Goal: Task Accomplishment & Management: Use online tool/utility

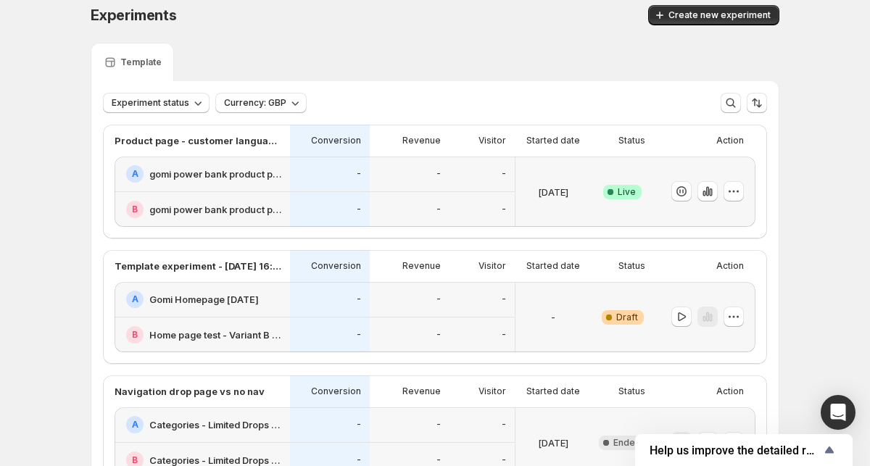
scroll to position [16, 0]
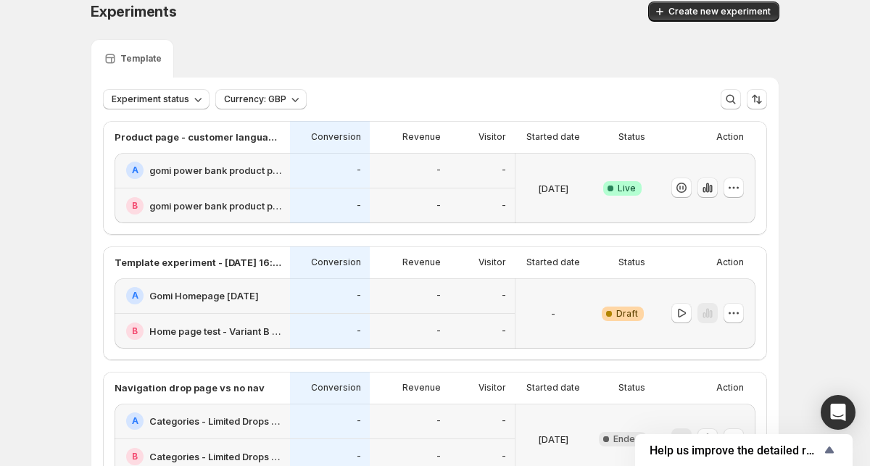
click at [715, 186] on button "button" at bounding box center [707, 188] width 20 height 20
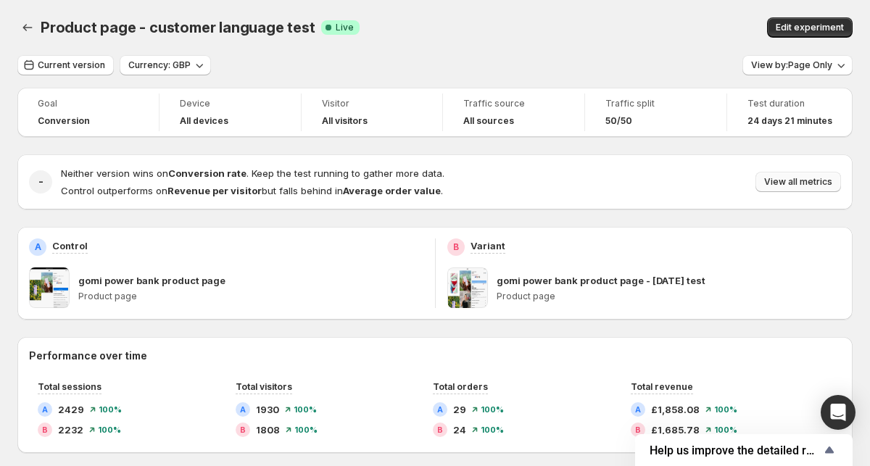
click at [782, 186] on span "View all metrics" at bounding box center [798, 182] width 68 height 12
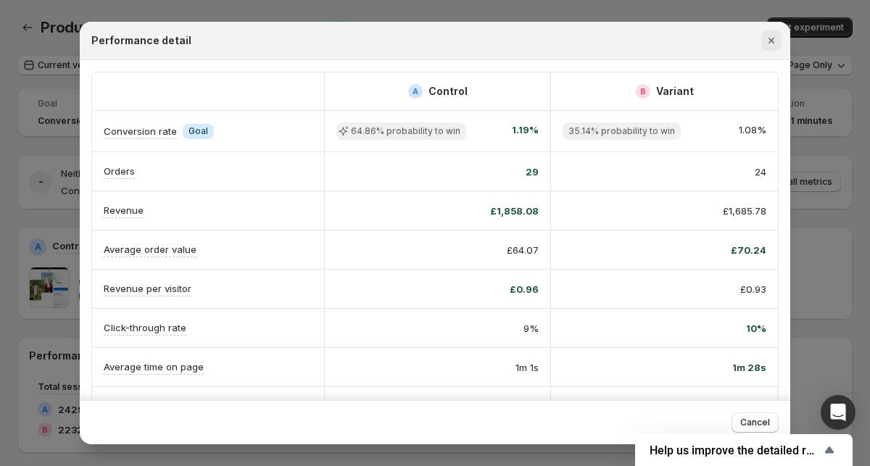
click at [769, 42] on icon "Close" at bounding box center [771, 40] width 15 height 15
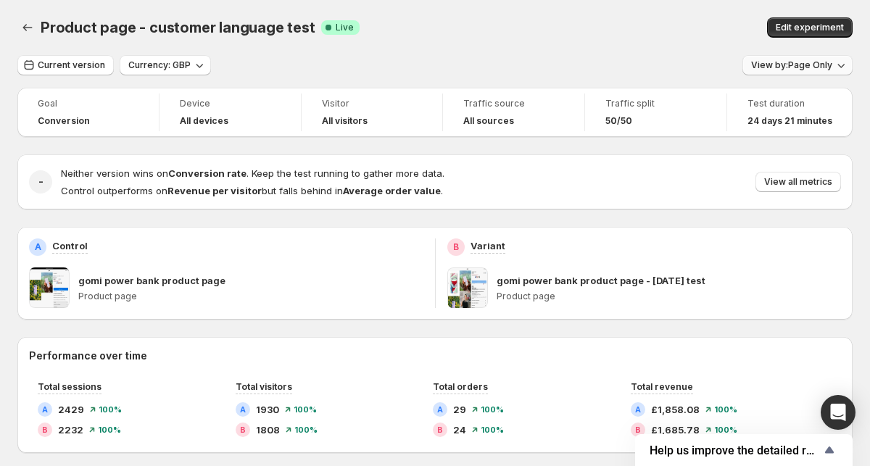
click at [810, 73] on button "View by: Page Only" at bounding box center [797, 65] width 110 height 20
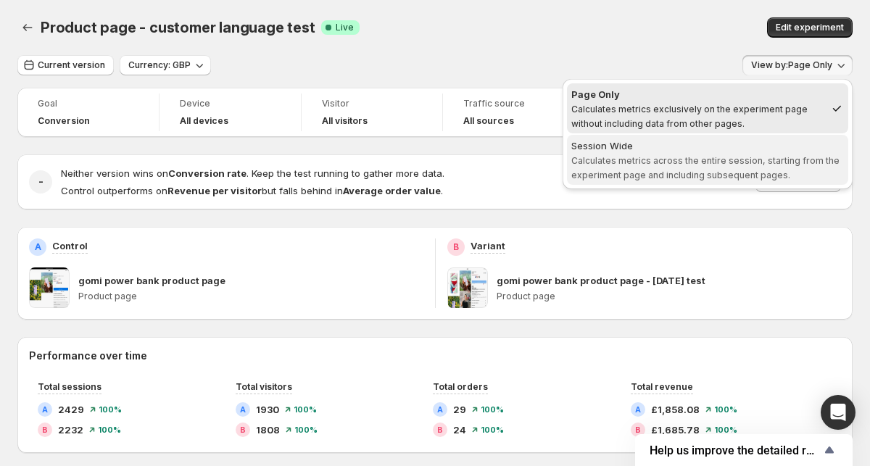
click at [802, 141] on div "Session Wide" at bounding box center [707, 145] width 273 height 15
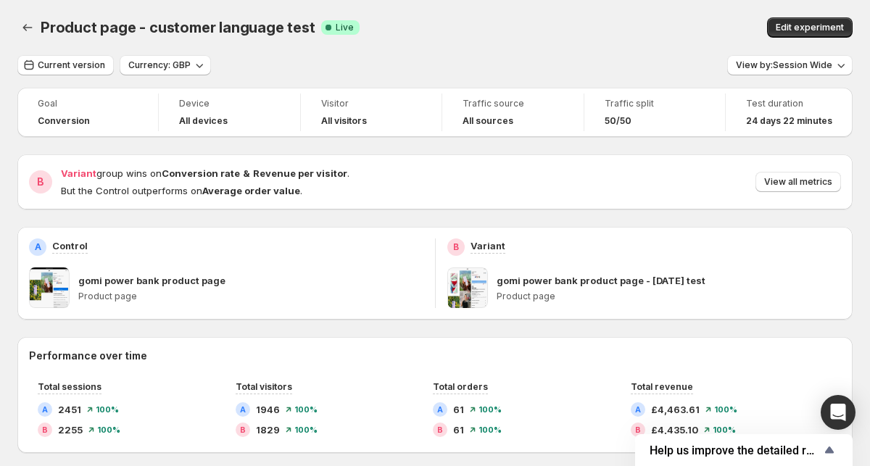
click at [376, 25] on div "Product page - customer language test Success Complete Live" at bounding box center [298, 27] width 514 height 20
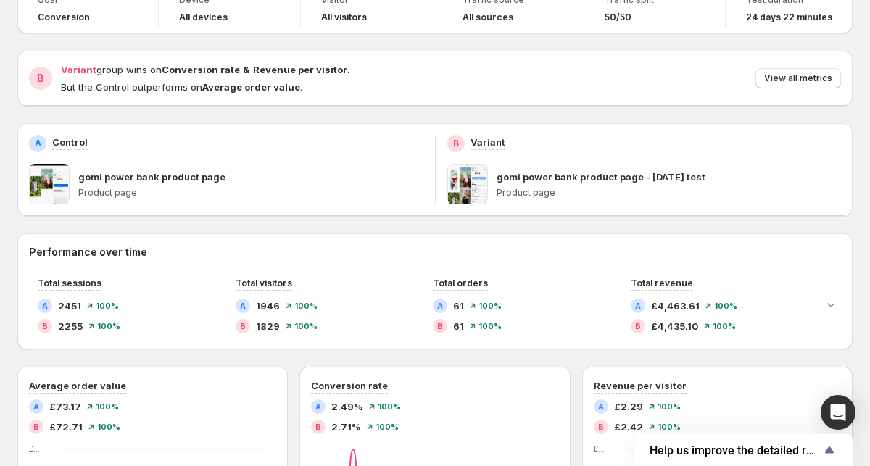
scroll to position [79, 0]
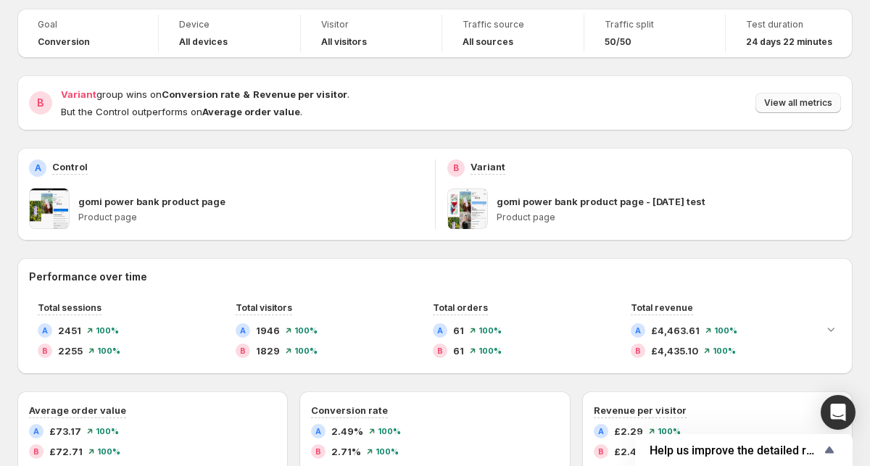
click at [783, 109] on button "View all metrics" at bounding box center [798, 103] width 86 height 20
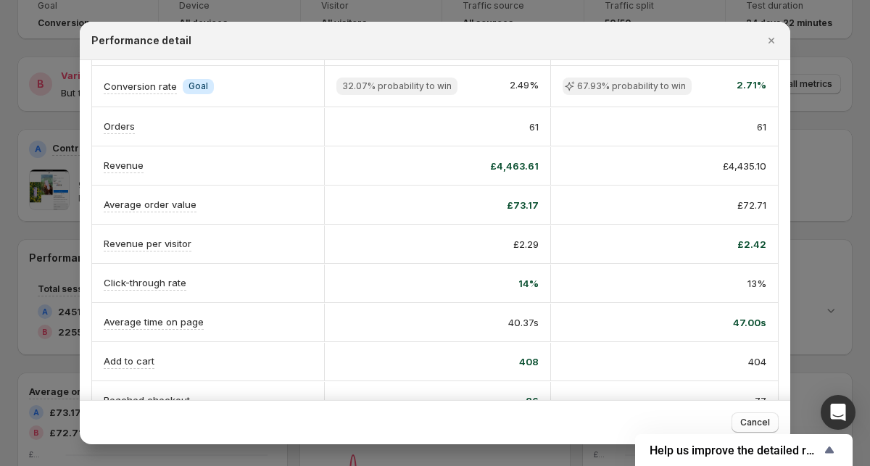
scroll to position [0, 0]
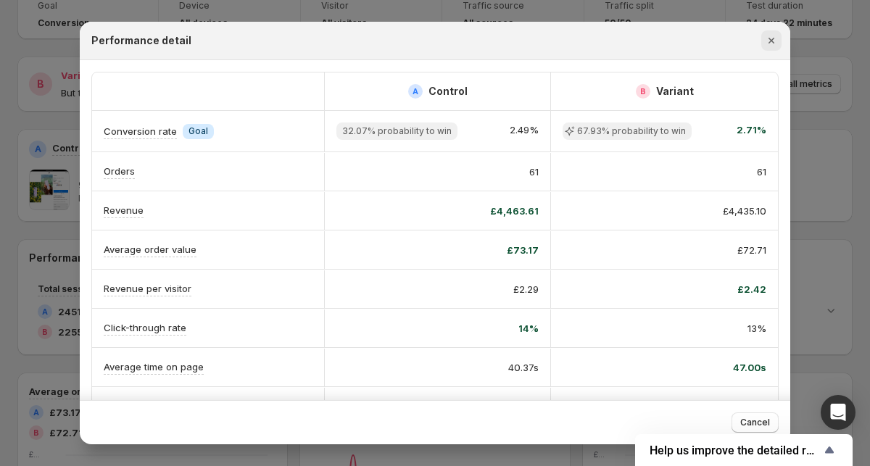
click at [771, 38] on icon "Close" at bounding box center [771, 40] width 15 height 15
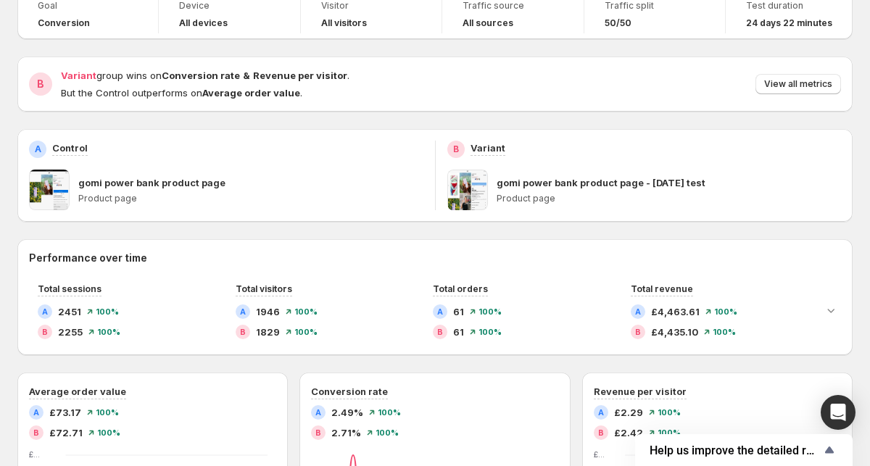
scroll to position [79, 0]
